Goal: Transaction & Acquisition: Obtain resource

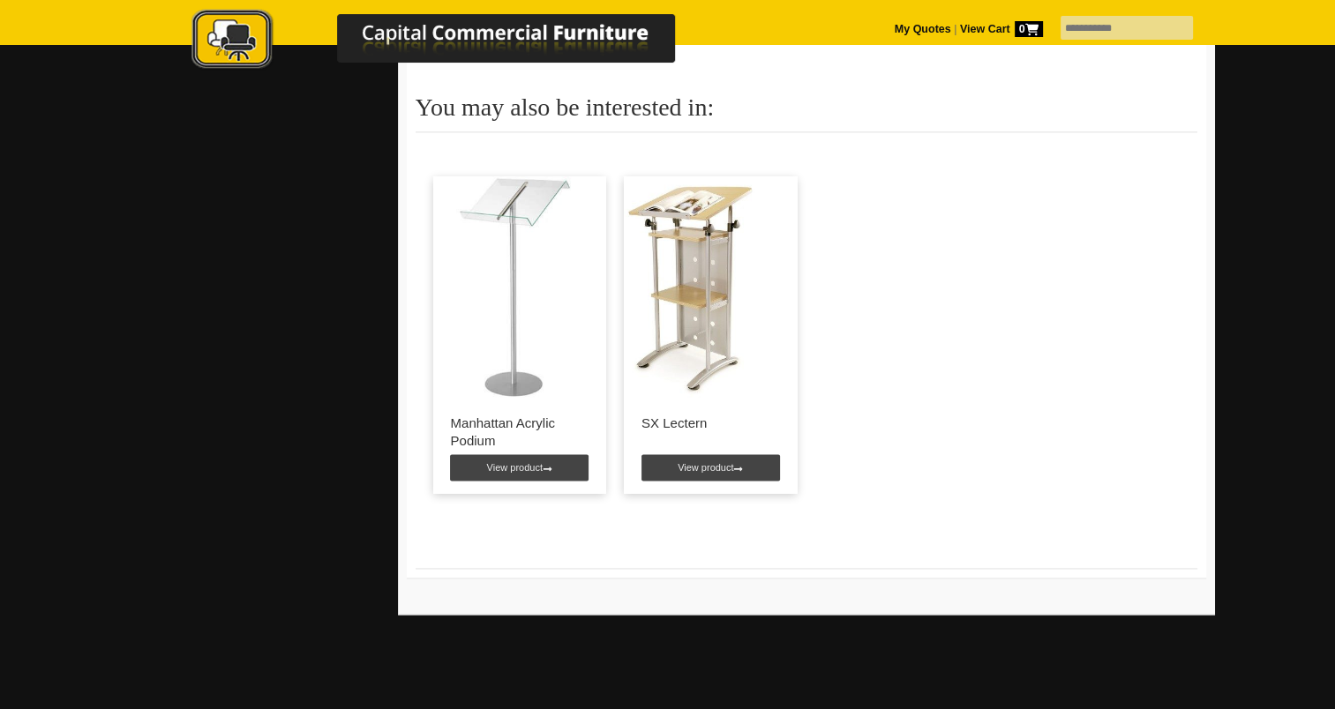
scroll to position [2481, 0]
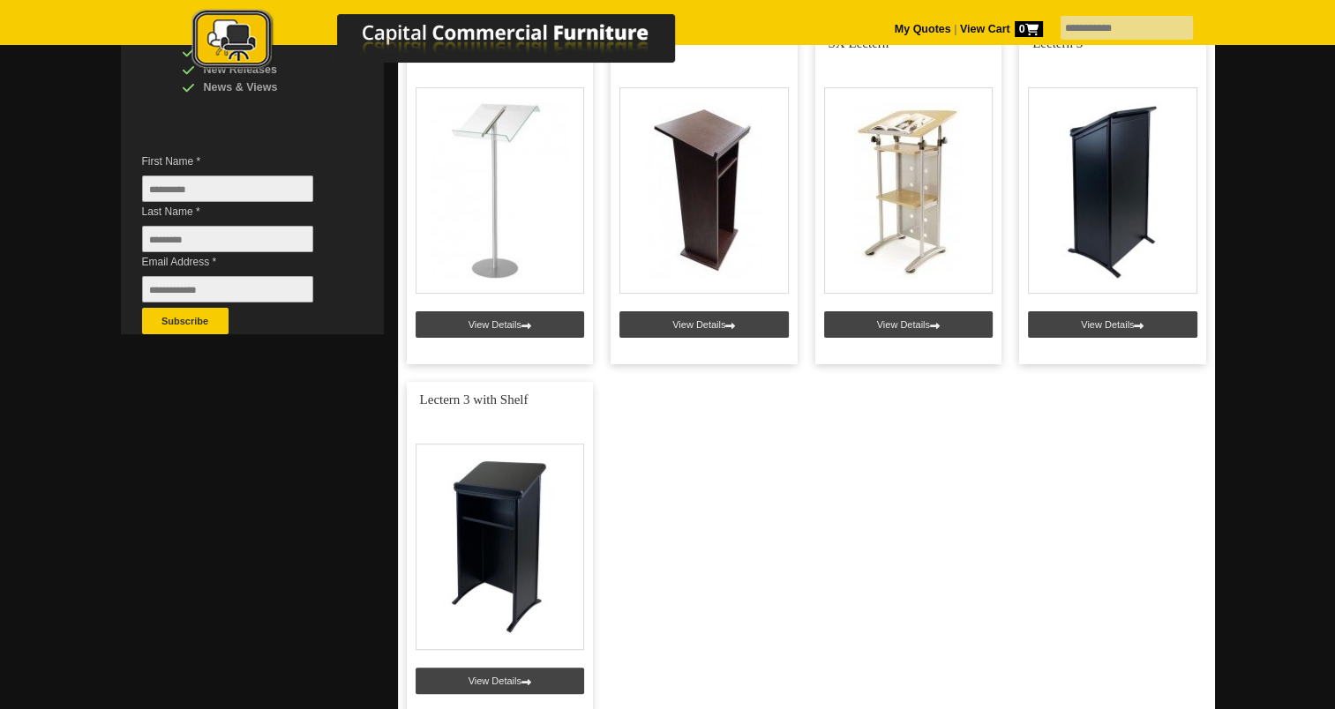
scroll to position [453, 0]
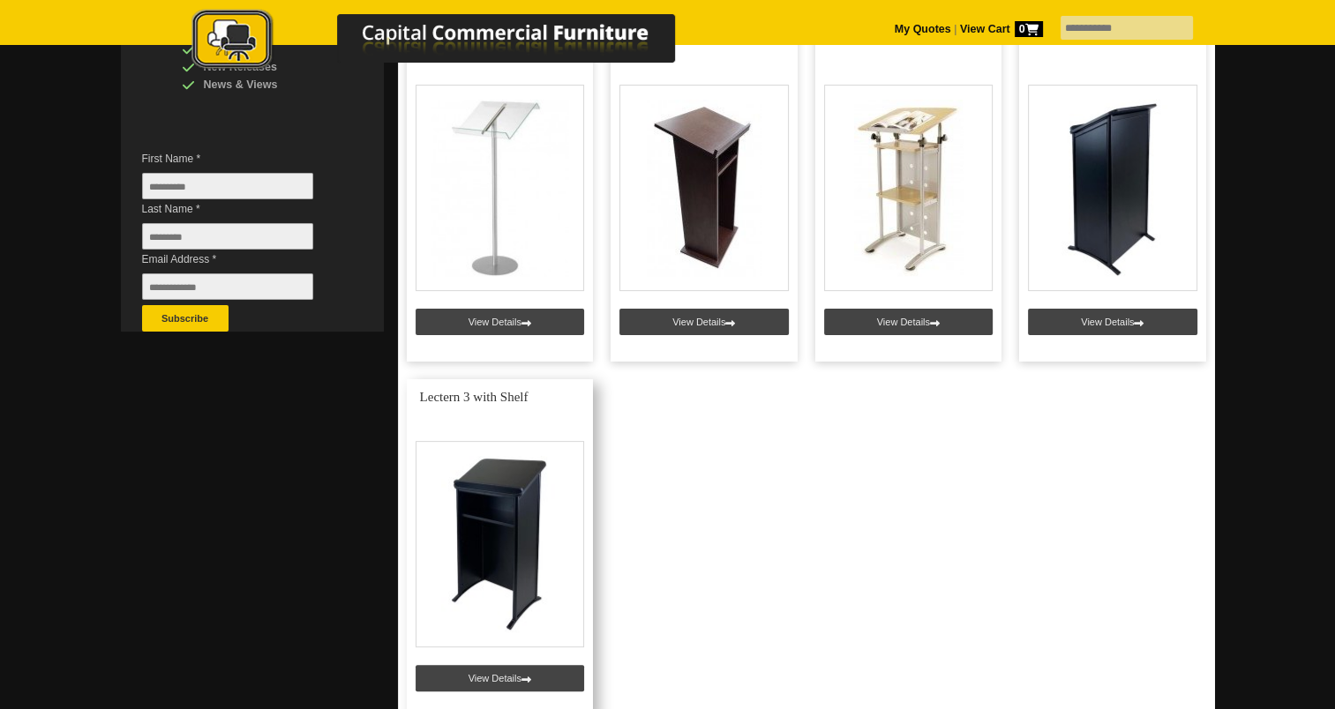
click at [548, 510] on link at bounding box center [500, 548] width 187 height 339
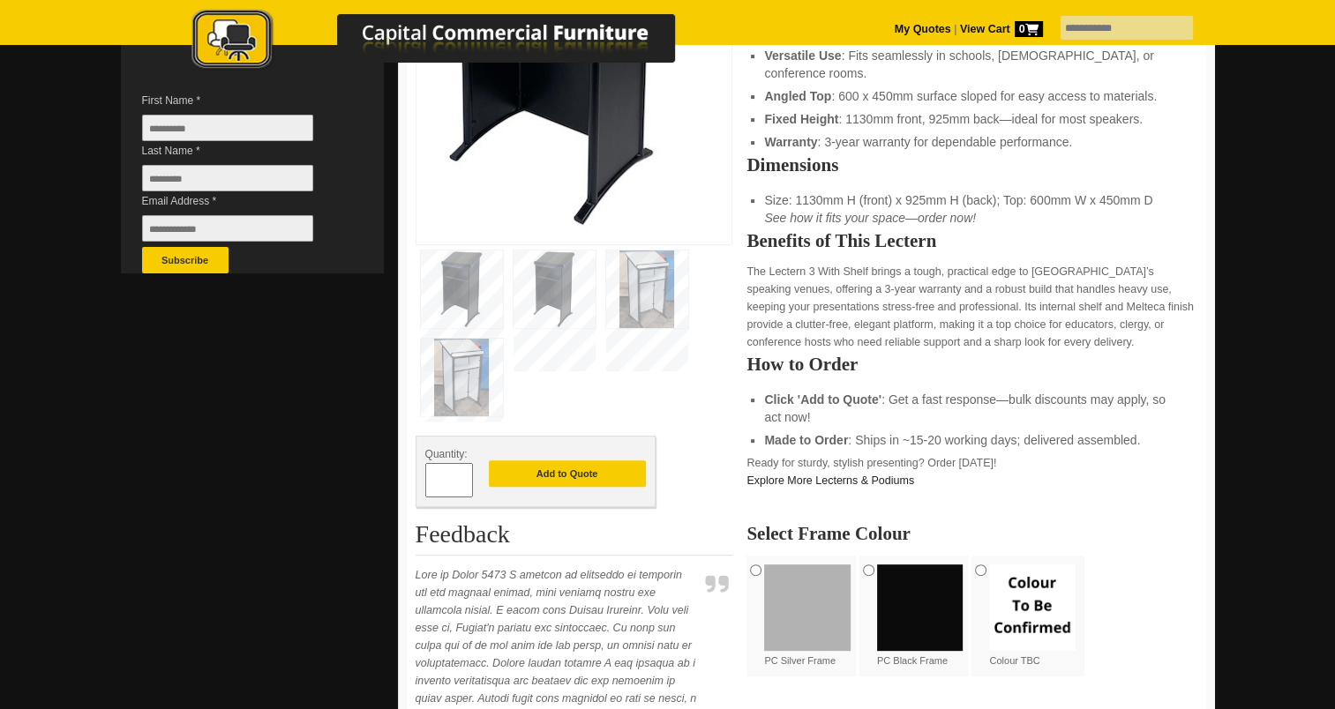
scroll to position [513, 0]
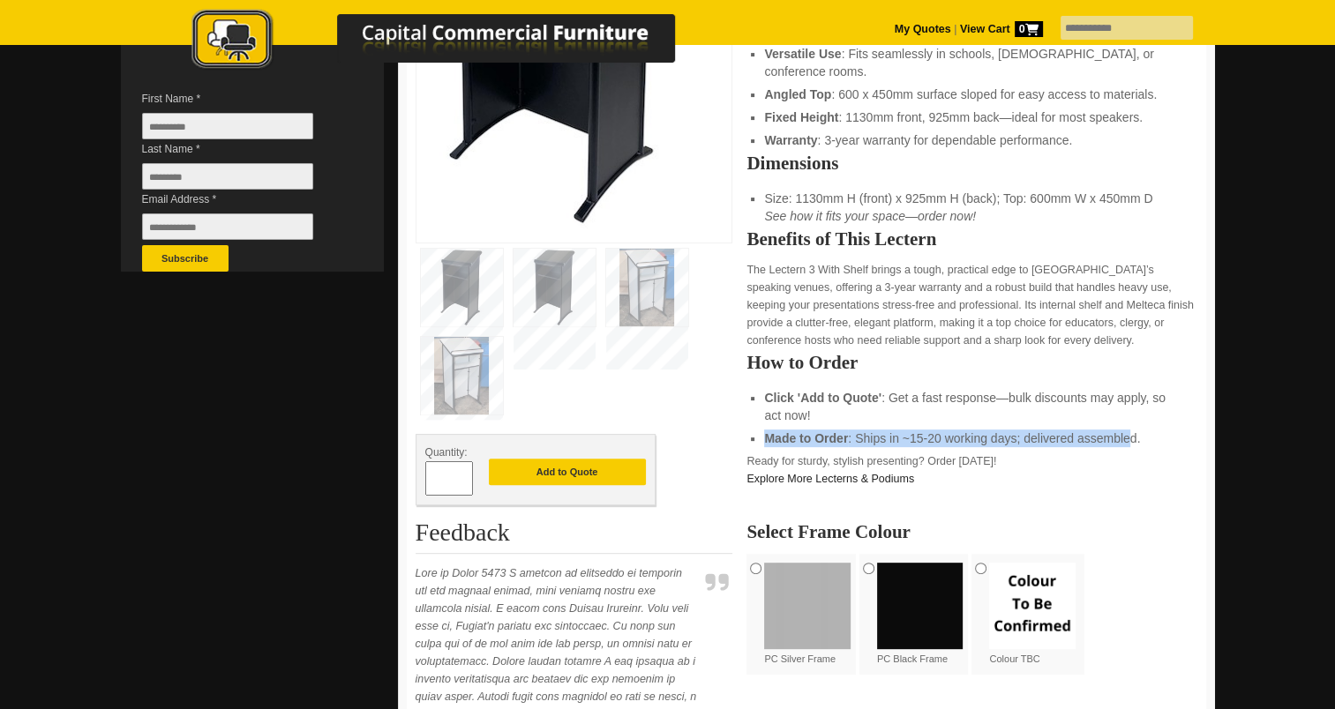
drag, startPoint x: 753, startPoint y: 419, endPoint x: 1133, endPoint y: 420, distance: 379.4
click at [1133, 430] on li "Made to Order : Ships in ~15-20 working days; delivered assembled." at bounding box center [971, 439] width 415 height 18
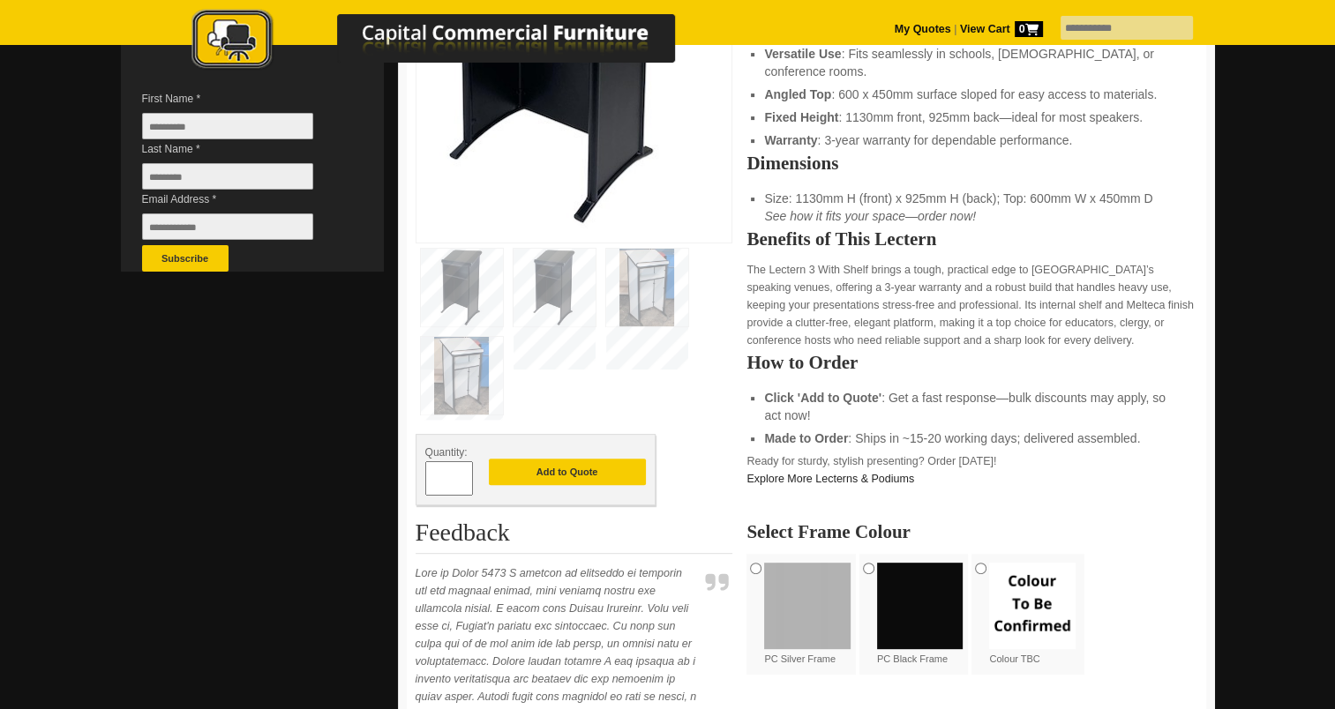
click at [978, 273] on p "The Lectern 3 With Shelf brings a tough, practical edge to New Zealand’s speaki…" at bounding box center [971, 305] width 450 height 88
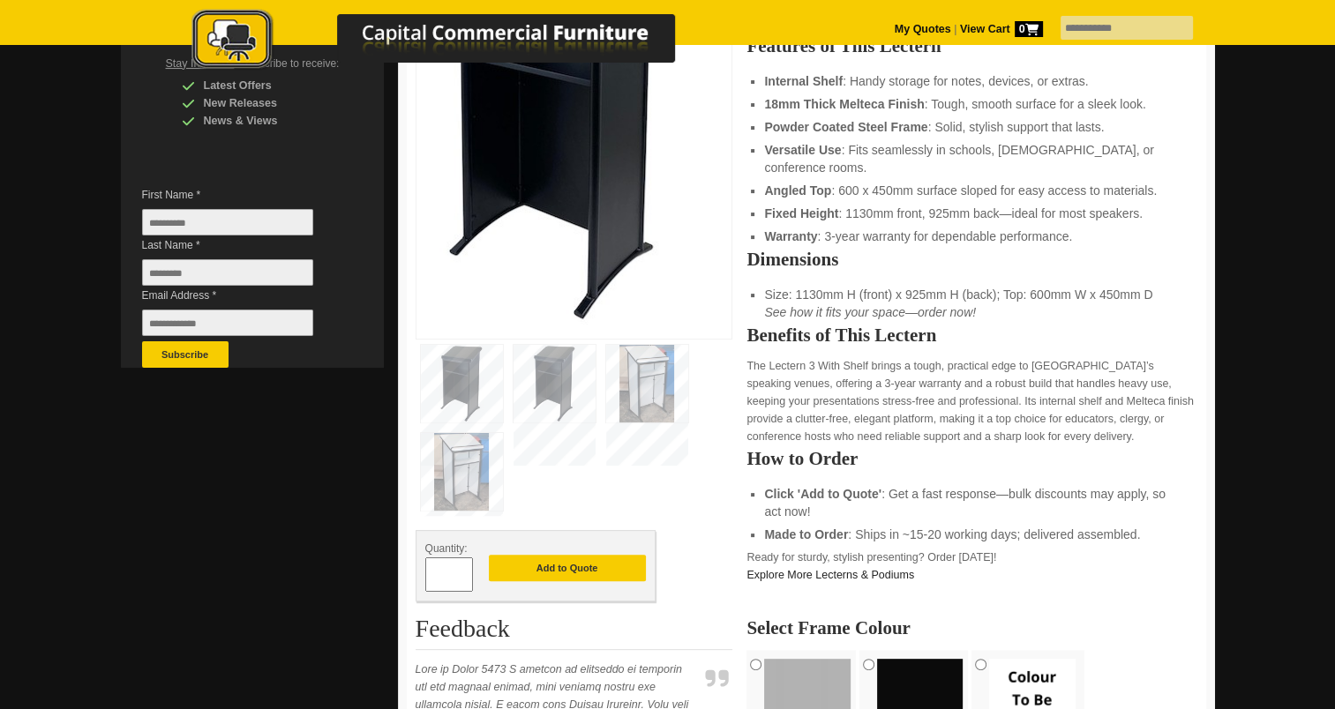
scroll to position [416, 0]
click at [559, 379] on img at bounding box center [554, 385] width 82 height 78
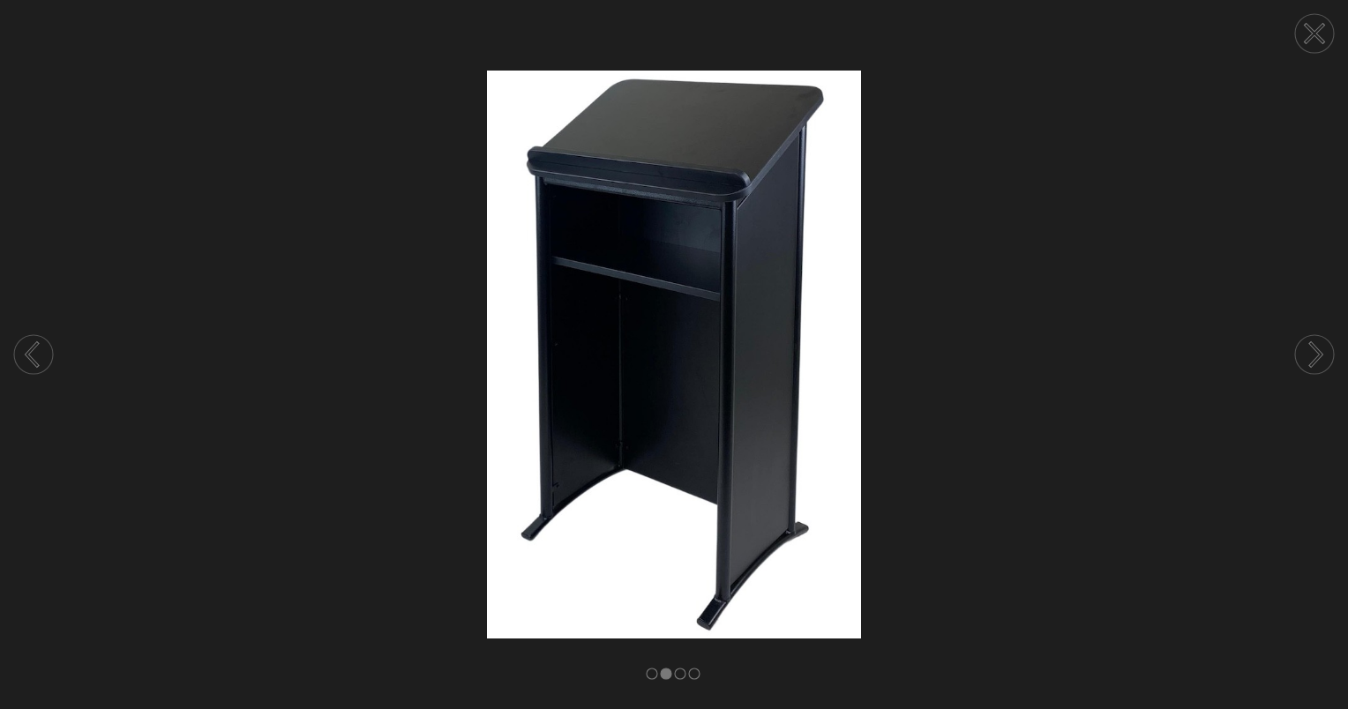
click at [354, 469] on img at bounding box center [674, 354] width 1348 height 567
click at [960, 279] on img at bounding box center [674, 354] width 1348 height 567
click at [1307, 16] on circle at bounding box center [1314, 33] width 39 height 39
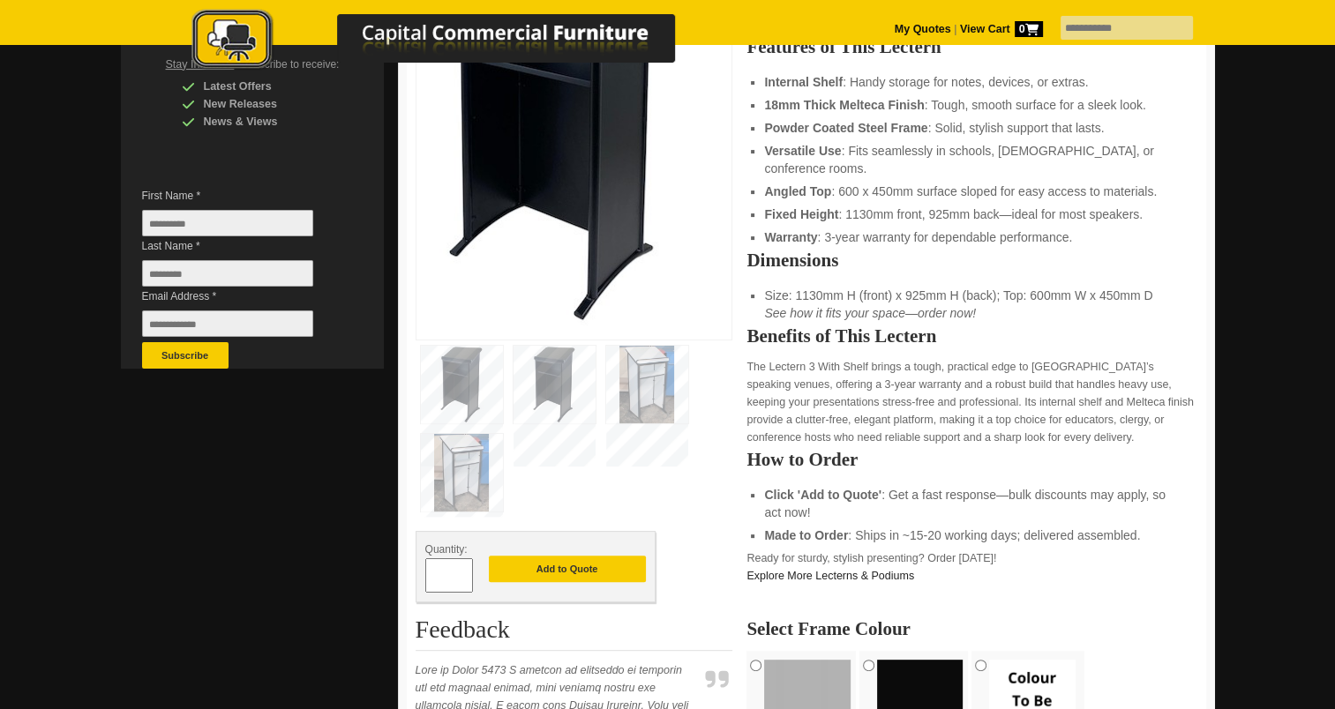
scroll to position [755, 0]
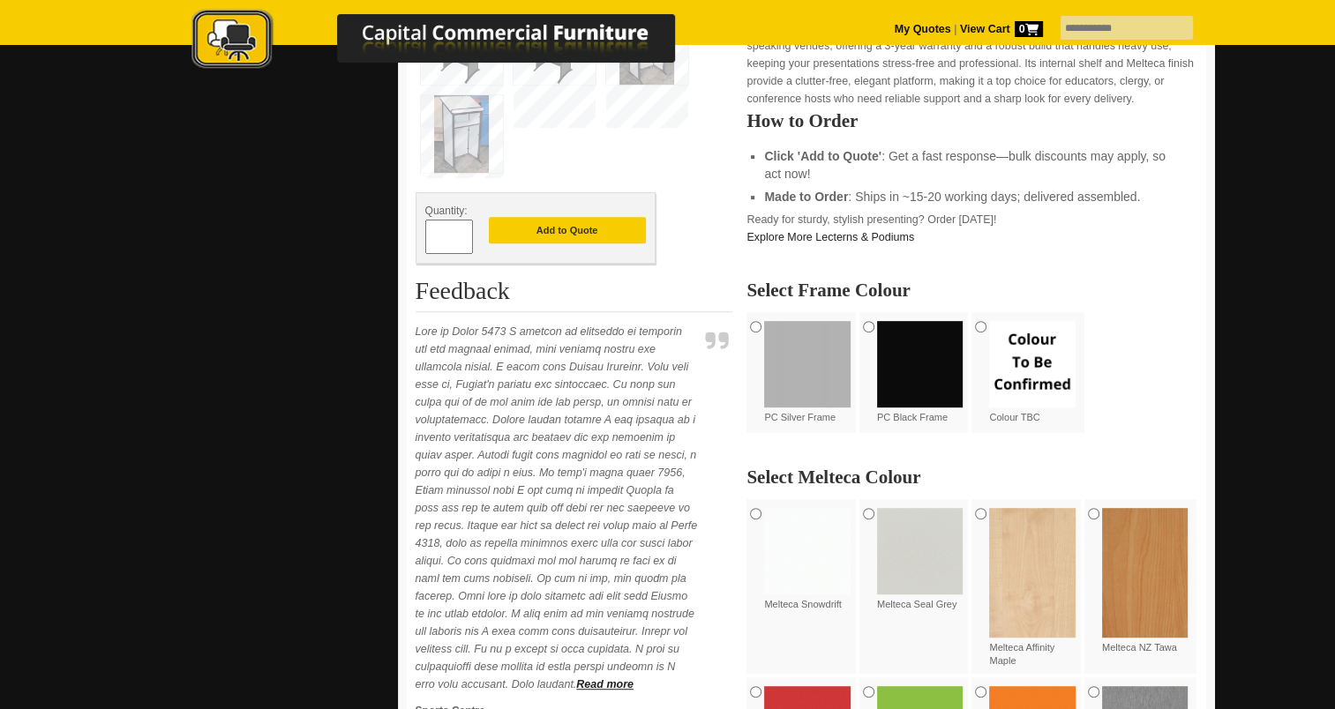
click at [204, 610] on div "www.ccfnz.co.nz View Summary 0 item(s), Total: Office Furniture Boardroom Table…" at bounding box center [252, 542] width 263 height 2393
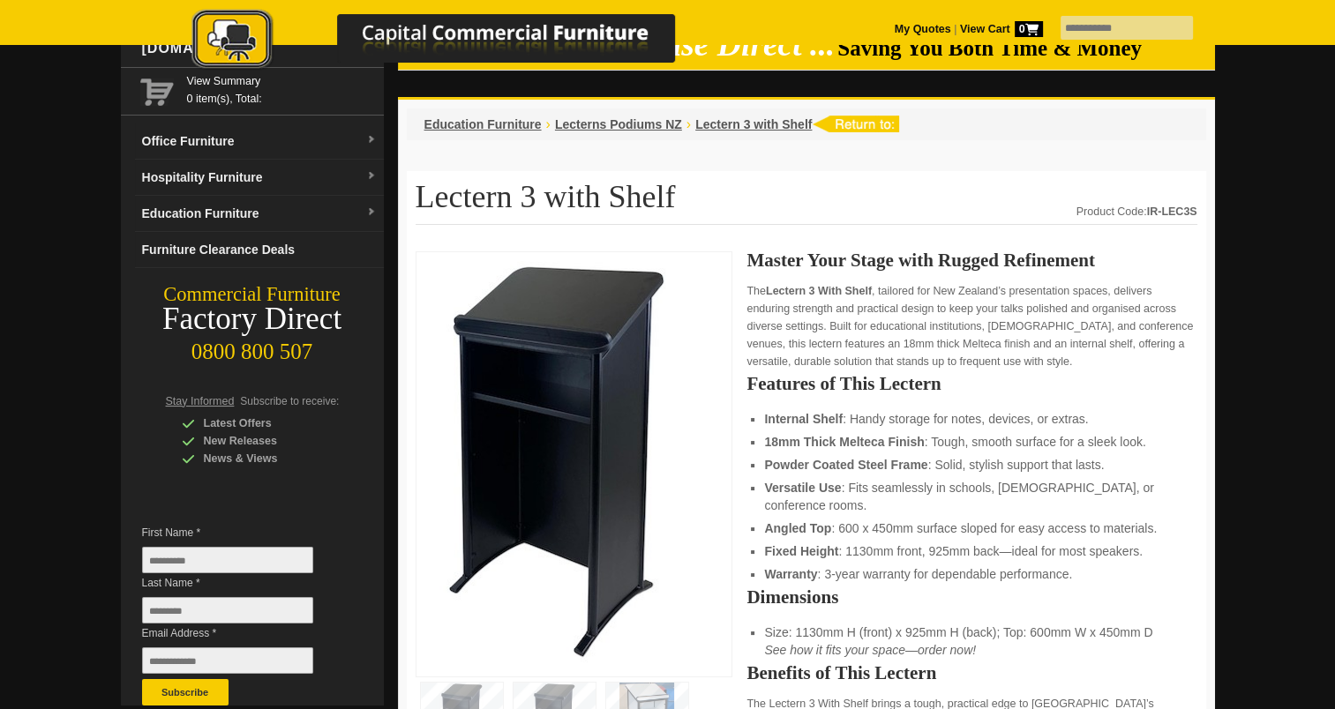
scroll to position [79, 0]
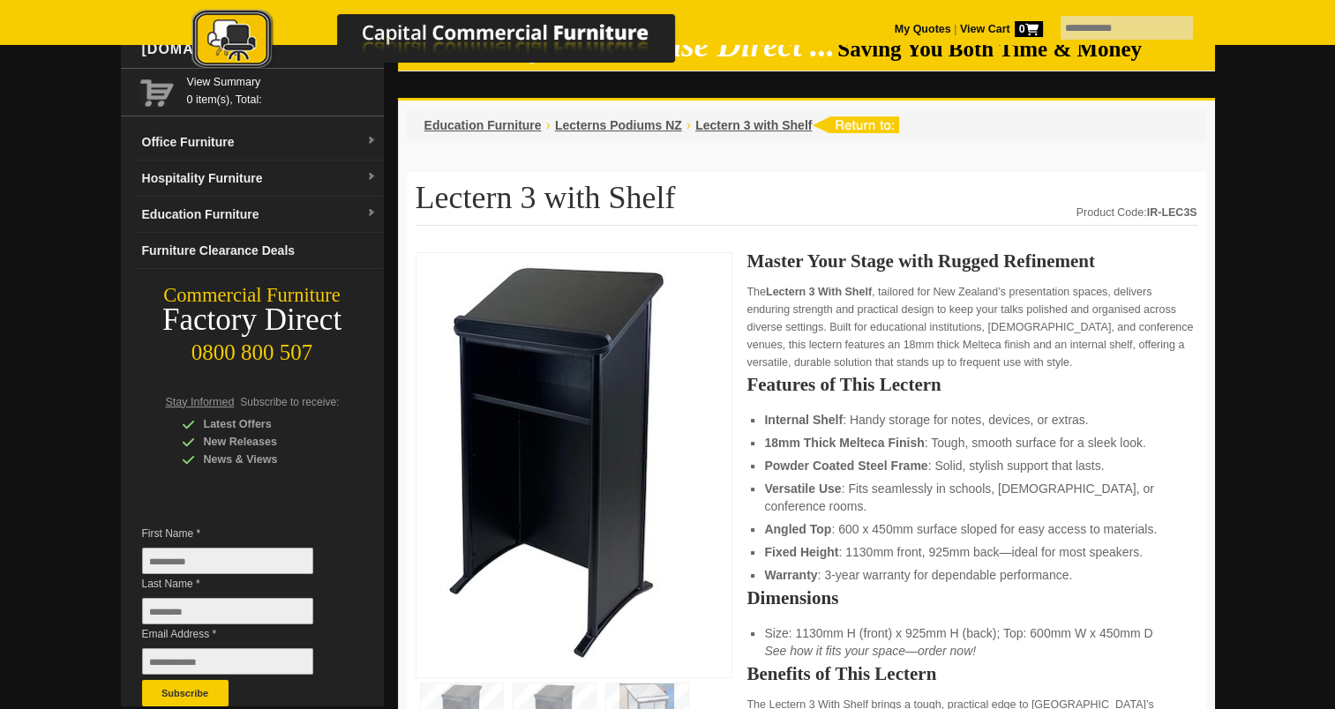
click at [1146, 7] on div "My Quotes | View Cart 0" at bounding box center [667, 22] width 1335 height 44
